Goal: Find contact information: Find contact information

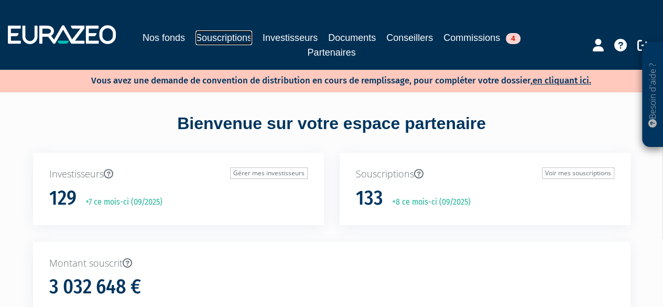
click at [224, 40] on link "Souscriptions" at bounding box center [224, 37] width 57 height 15
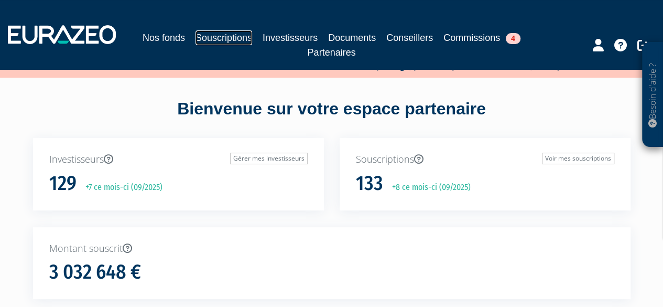
scroll to position [5, 0]
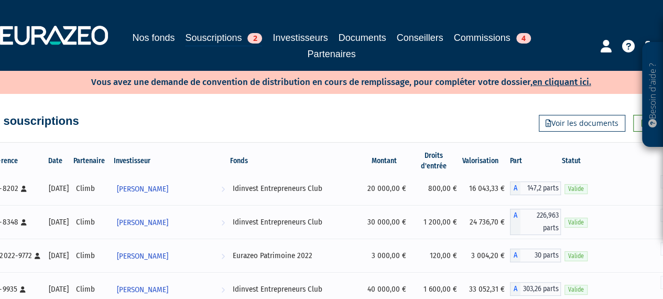
click at [211, 35] on link "Souscriptions 2" at bounding box center [223, 38] width 77 height 16
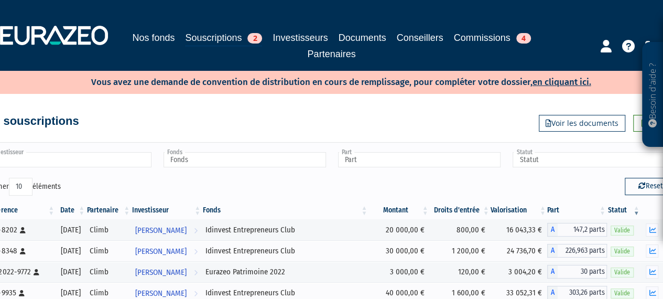
click at [86, 164] on input "text" at bounding box center [70, 159] width 162 height 15
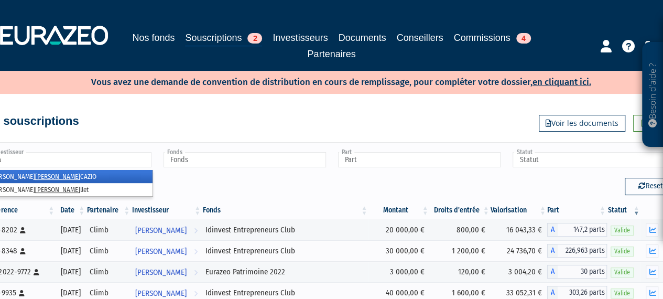
type input "jac"
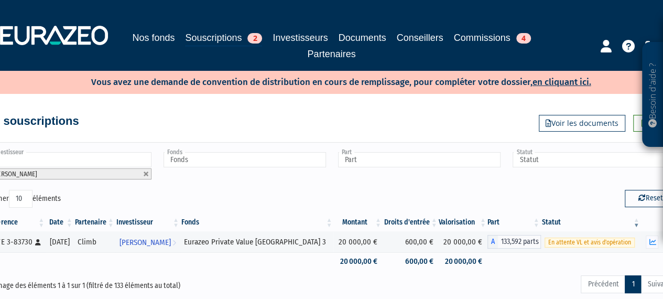
click at [60, 159] on input "text" at bounding box center [70, 159] width 162 height 15
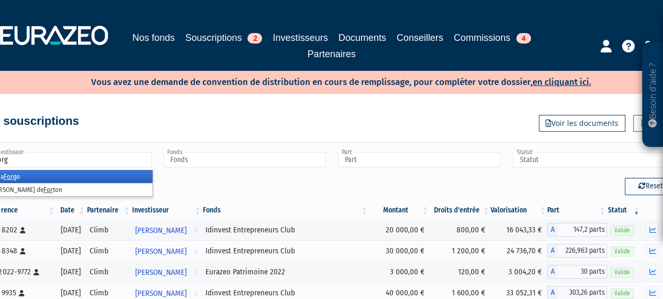
type input "forgo"
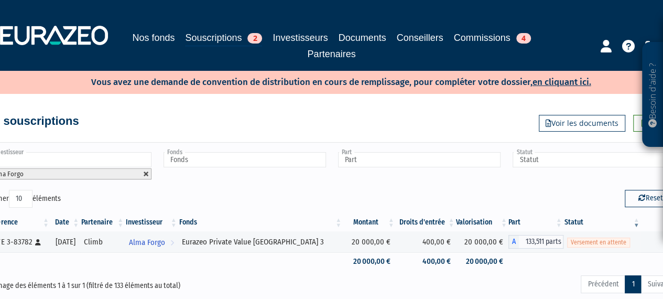
click at [144, 171] on link at bounding box center [146, 174] width 6 height 6
type input "Investisseur"
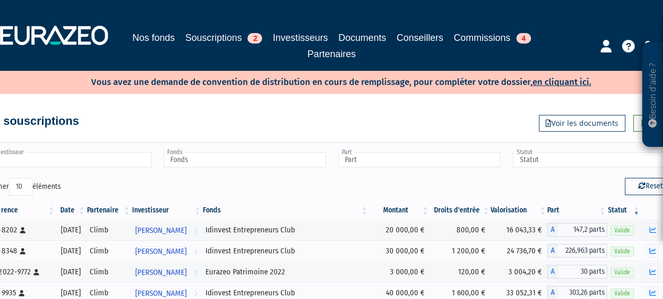
click at [87, 157] on input "text" at bounding box center [70, 159] width 162 height 15
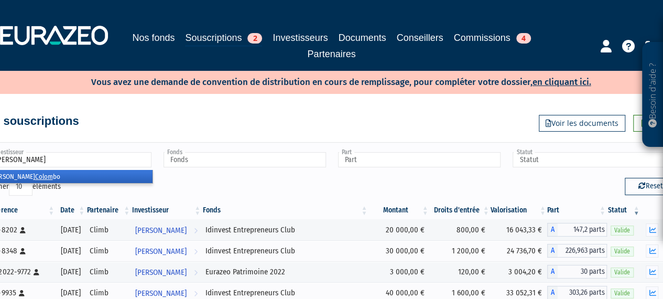
type input "colombo"
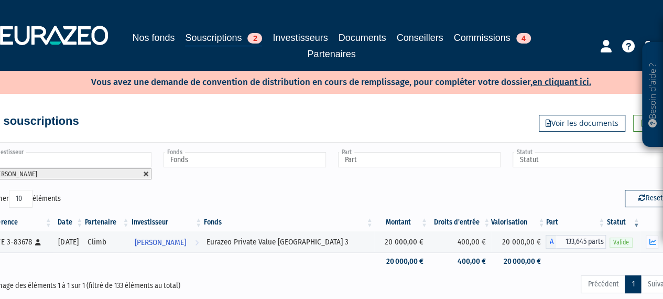
click at [148, 172] on link at bounding box center [146, 174] width 6 height 6
type input "Investisseur"
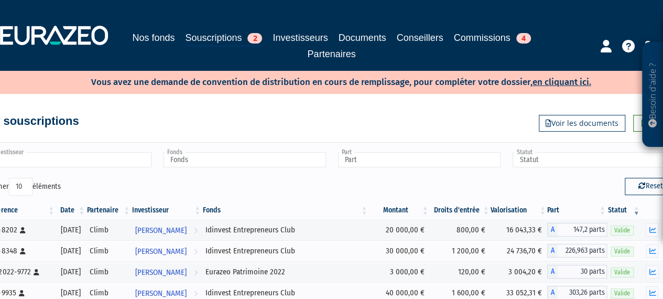
click at [127, 162] on input "text" at bounding box center [70, 159] width 162 height 15
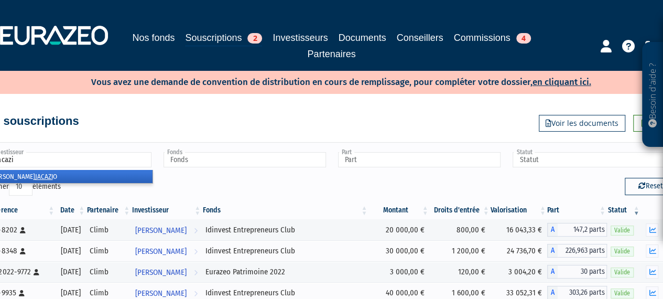
type input "jacazio"
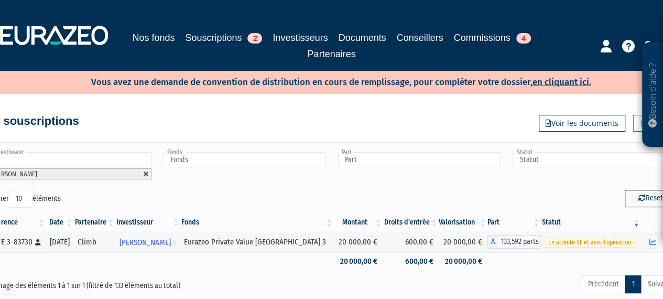
click at [147, 173] on link at bounding box center [146, 174] width 6 height 6
type input "Investisseur"
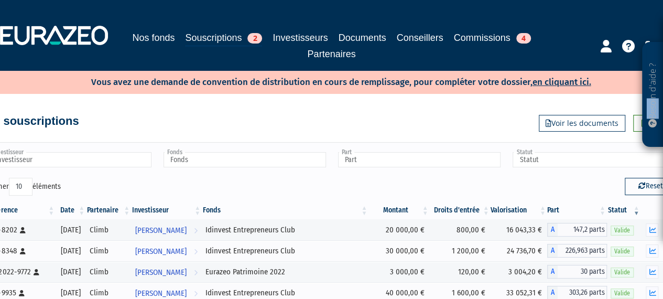
drag, startPoint x: 652, startPoint y: 99, endPoint x: 653, endPoint y: 134, distance: 34.6
click at [326, 134] on p "Besoin d'aide ?" at bounding box center [653, 95] width 12 height 94
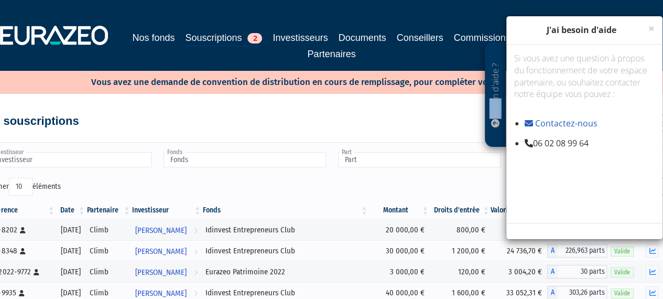
drag, startPoint x: 536, startPoint y: 142, endPoint x: 610, endPoint y: 149, distance: 74.3
click at [326, 149] on div "Si vous avez une question à propos du fonctionnement de votre espace partenaire…" at bounding box center [584, 134] width 156 height 178
copy li "06 02 08 99 64"
